Goal: Task Accomplishment & Management: Manage account settings

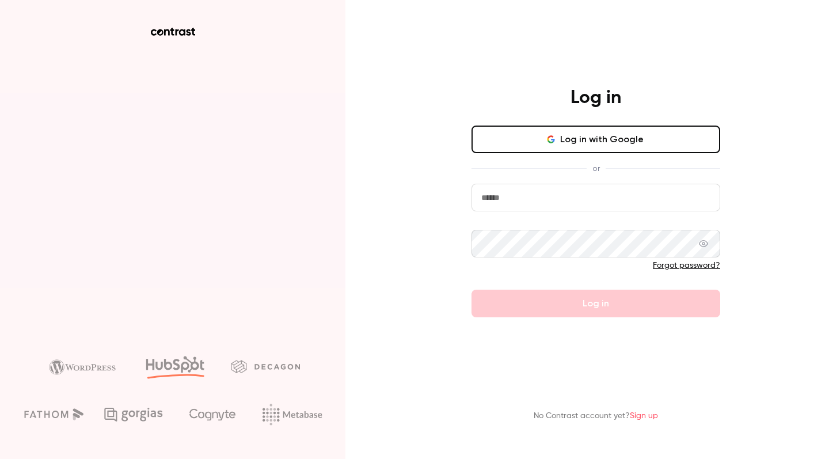
type input "**********"
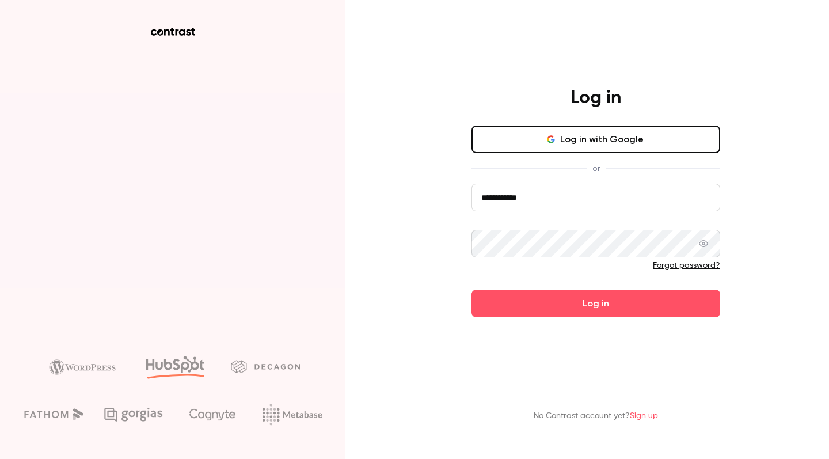
click at [596, 304] on button "Log in" at bounding box center [596, 304] width 249 height 28
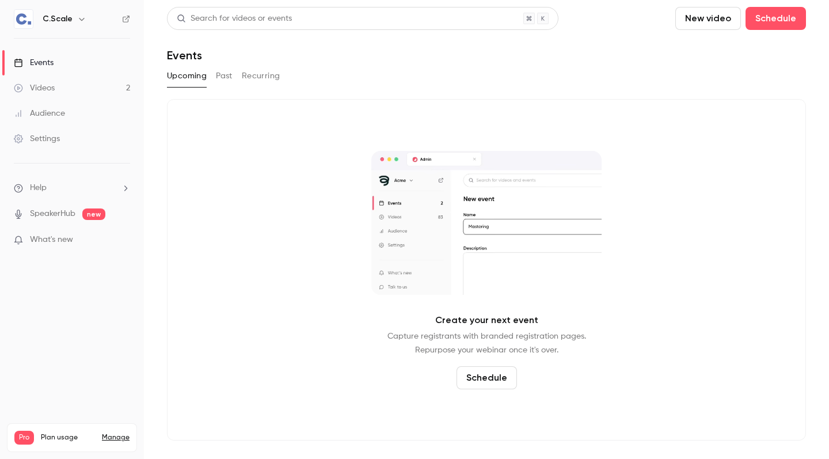
click at [117, 433] on link "Manage" at bounding box center [116, 437] width 28 height 9
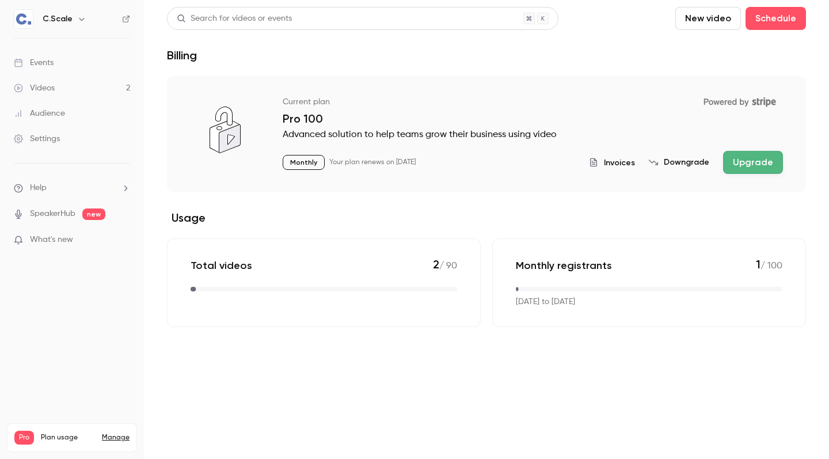
click at [692, 163] on button "Downgrade" at bounding box center [679, 163] width 60 height 12
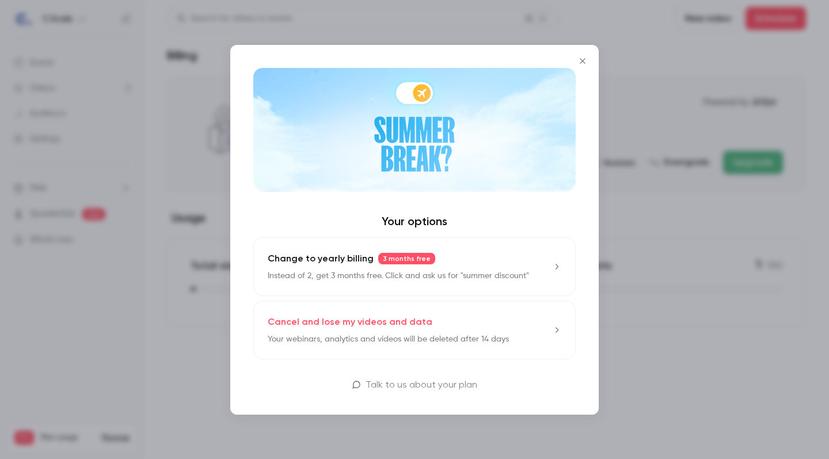
click at [415, 340] on p "Your webinars, analytics and videos will be deleted after 14 days" at bounding box center [388, 339] width 241 height 12
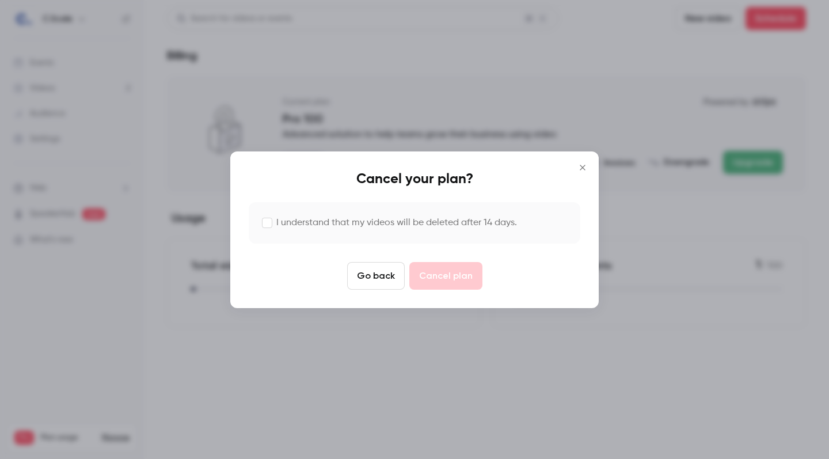
click at [370, 278] on button "Go back" at bounding box center [376, 276] width 58 height 28
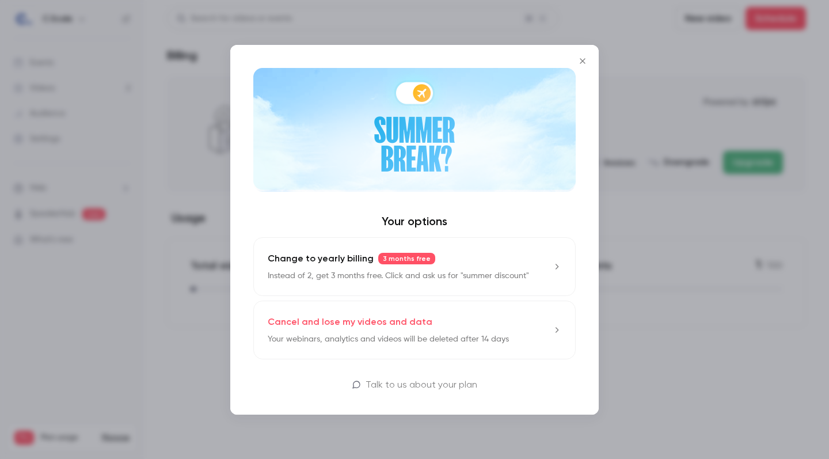
click at [585, 60] on icon "Close" at bounding box center [583, 60] width 14 height 9
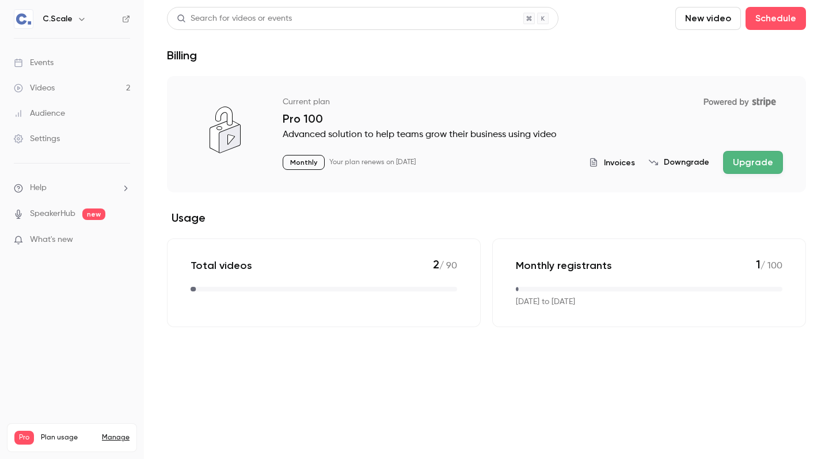
click at [56, 88] on link "Videos 2" at bounding box center [72, 87] width 144 height 25
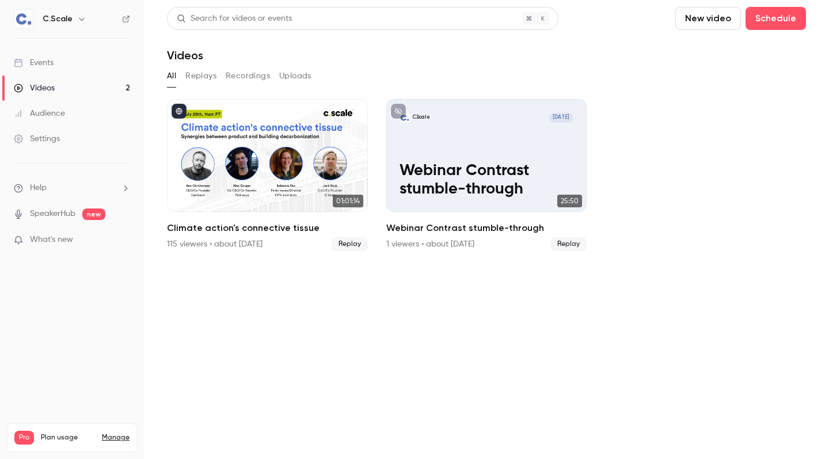
click at [96, 67] on link "Events" at bounding box center [72, 62] width 144 height 25
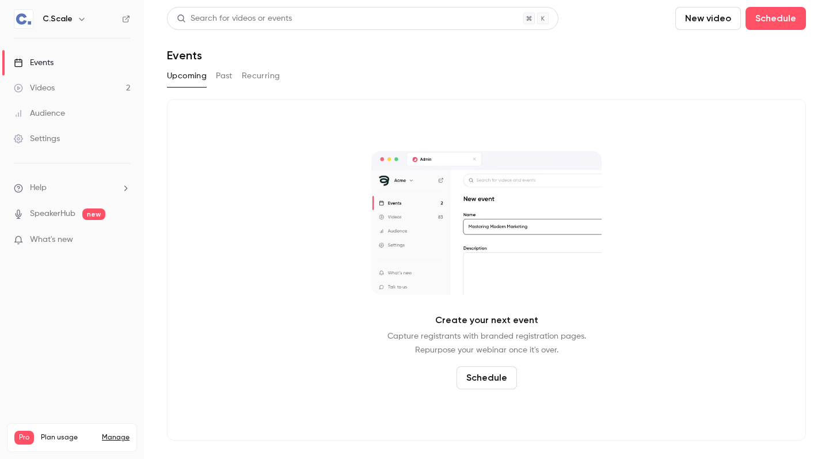
click at [218, 80] on button "Past" at bounding box center [224, 76] width 17 height 18
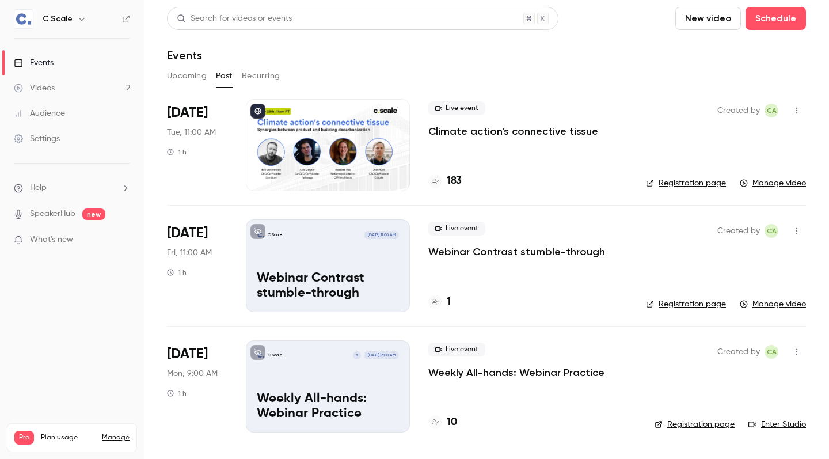
click at [575, 137] on p "Climate action's connective tissue" at bounding box center [514, 131] width 170 height 14
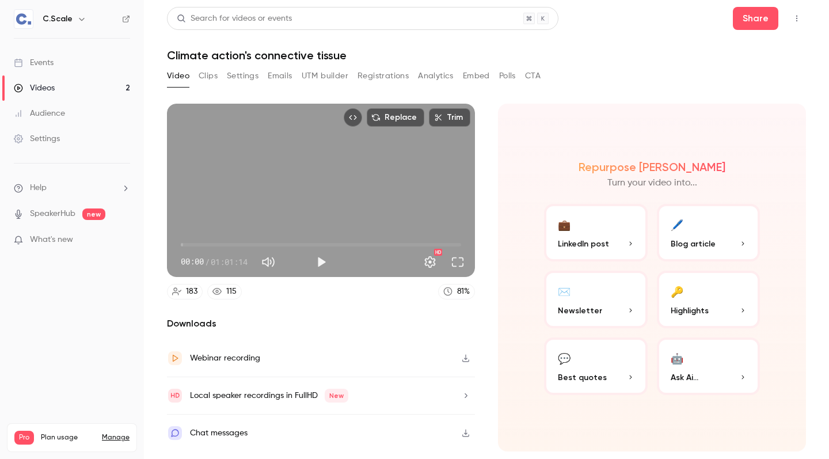
click at [440, 77] on button "Analytics" at bounding box center [436, 76] width 36 height 18
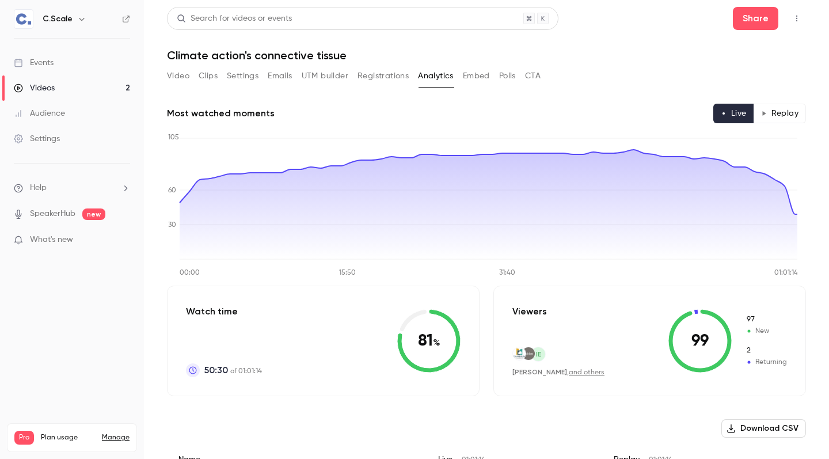
click at [394, 75] on button "Registrations" at bounding box center [383, 76] width 51 height 18
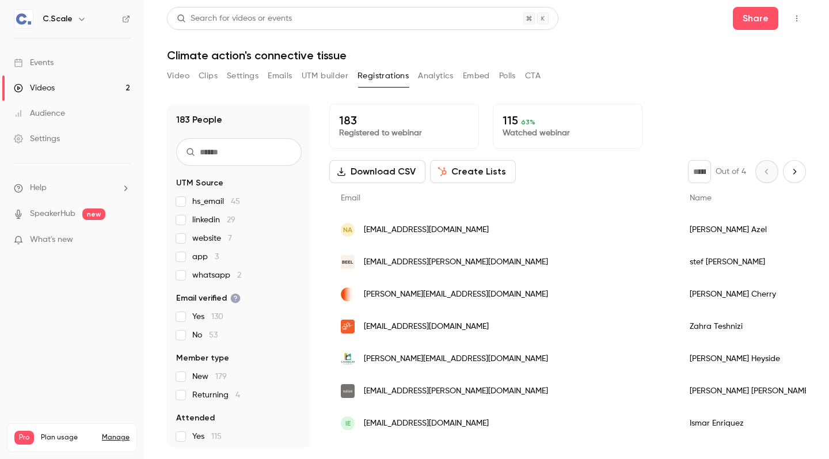
click at [477, 78] on button "Embed" at bounding box center [476, 76] width 27 height 18
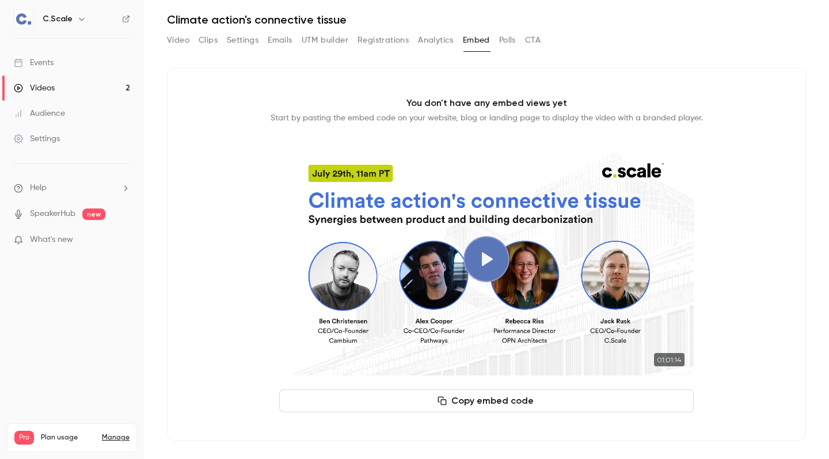
scroll to position [36, 0]
click at [503, 37] on button "Polls" at bounding box center [507, 40] width 17 height 18
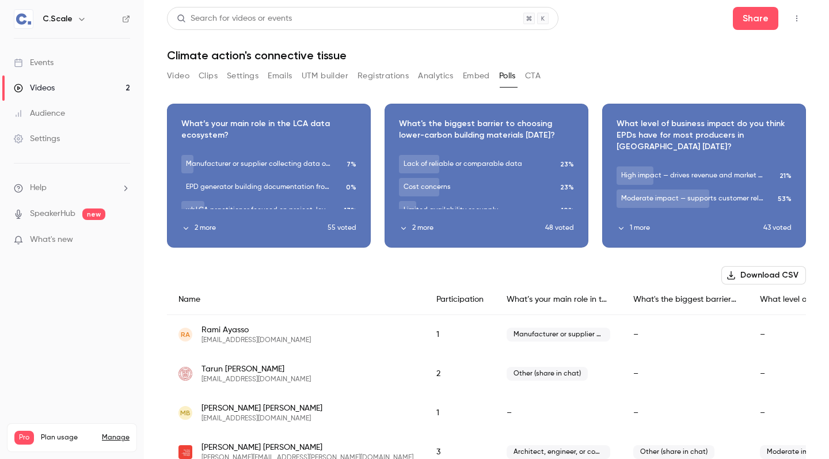
click at [540, 79] on button "CTA" at bounding box center [533, 76] width 16 height 18
